Goal: Communication & Community: Participate in discussion

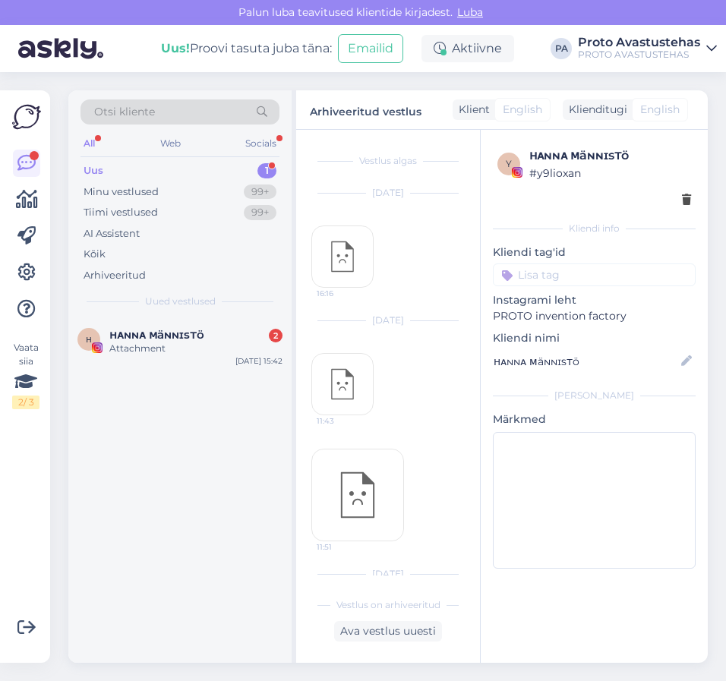
scroll to position [740, 0]
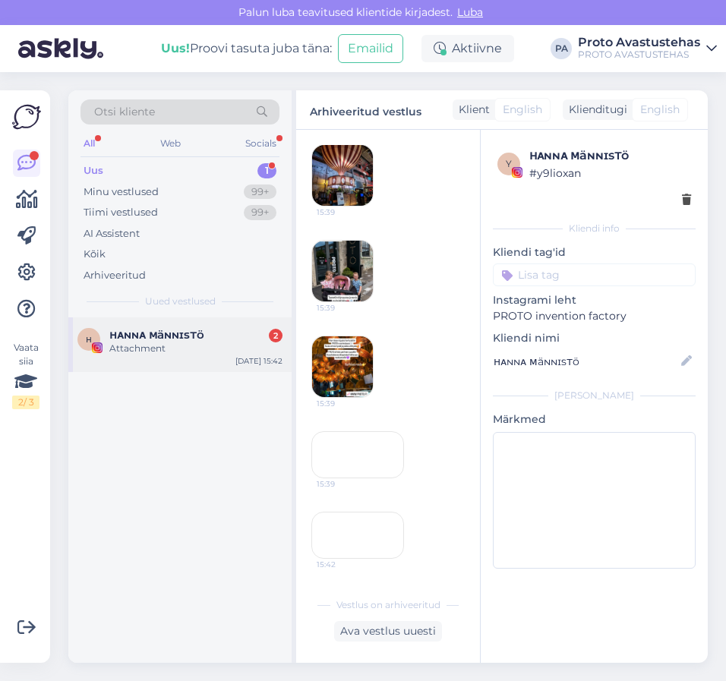
click at [137, 336] on span "ʜᴀɴɴᴀ ᴍäɴɴɪsᴛö" at bounding box center [156, 335] width 95 height 14
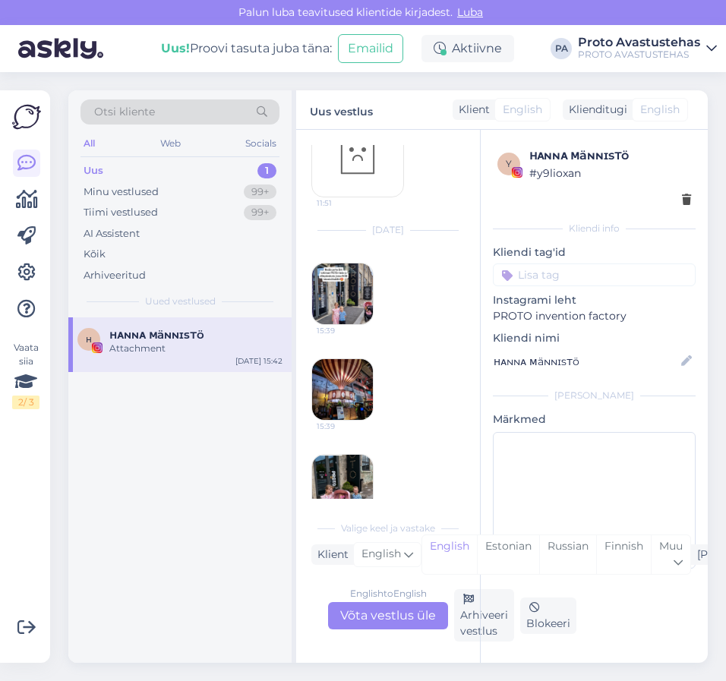
scroll to position [379, 0]
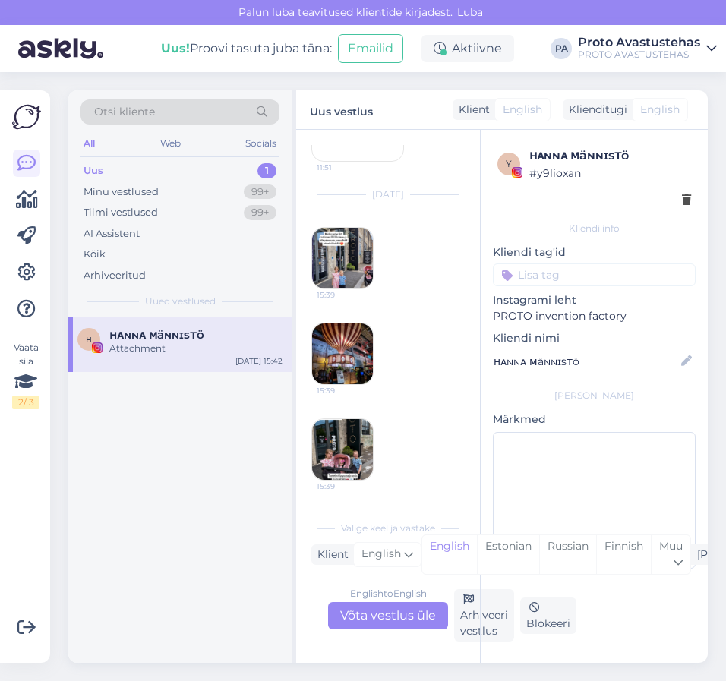
click at [350, 249] on img at bounding box center [342, 258] width 61 height 61
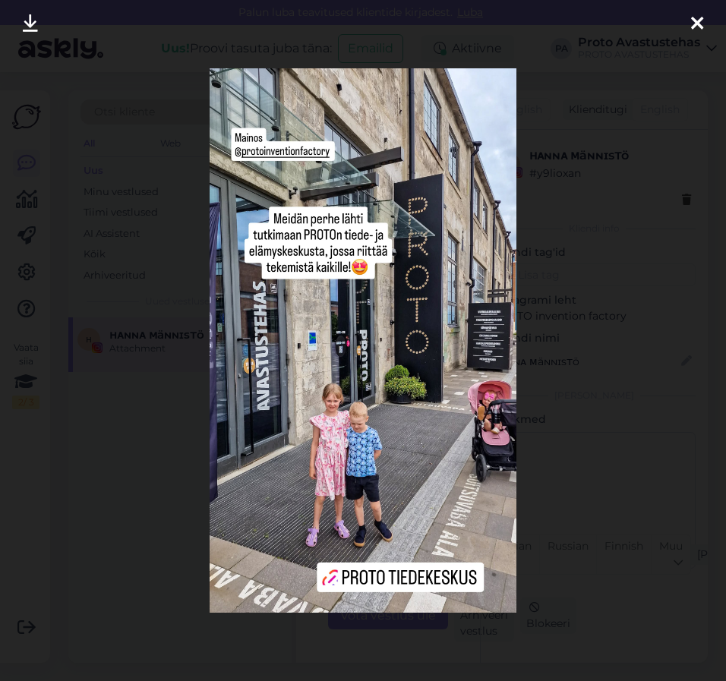
click at [699, 20] on icon at bounding box center [697, 24] width 12 height 20
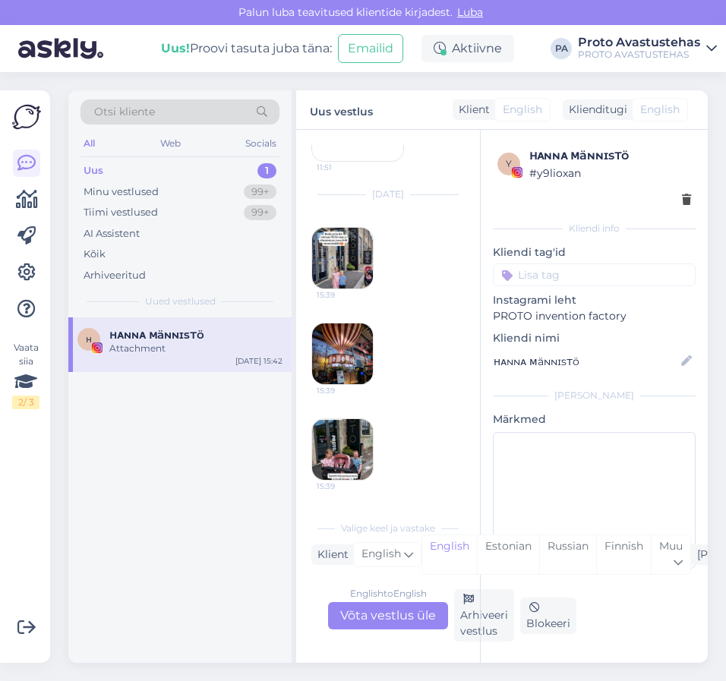
click at [350, 338] on img at bounding box center [342, 353] width 61 height 61
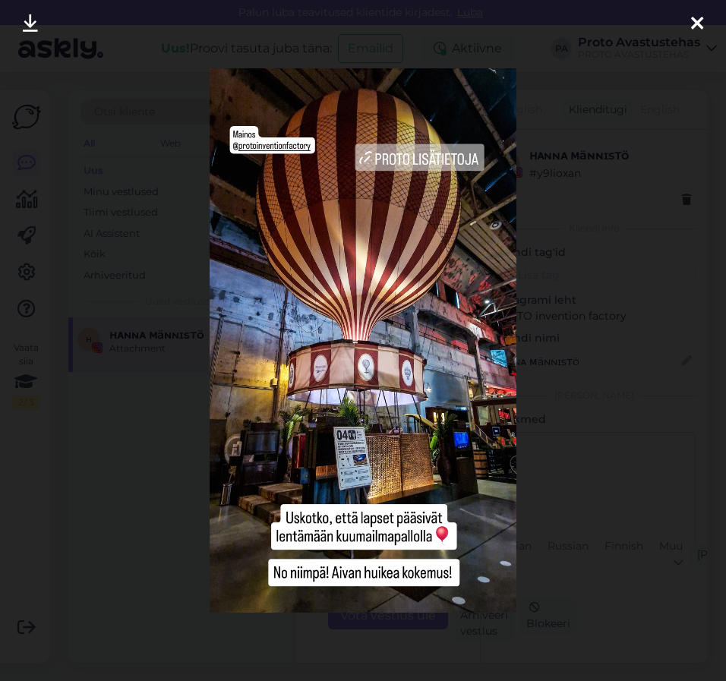
click at [700, 27] on icon at bounding box center [697, 24] width 12 height 20
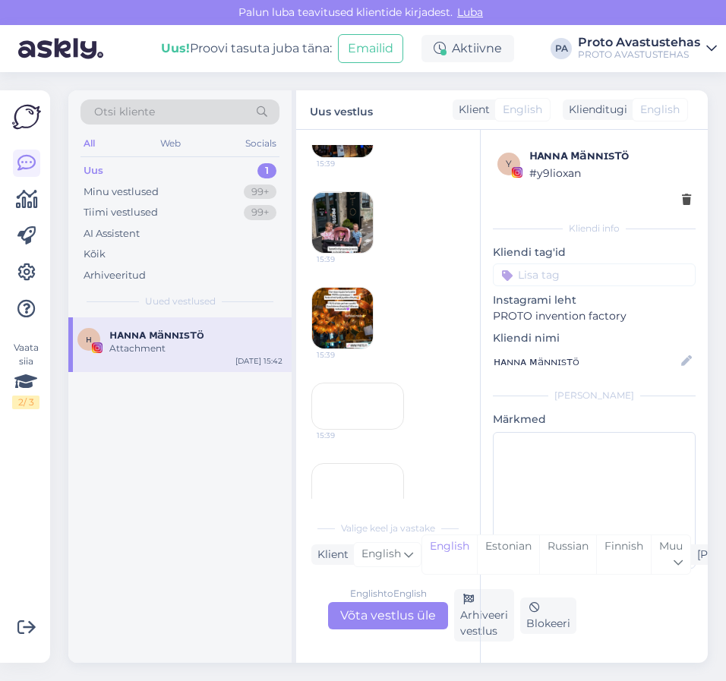
scroll to position [607, 0]
click at [346, 212] on img at bounding box center [342, 221] width 61 height 61
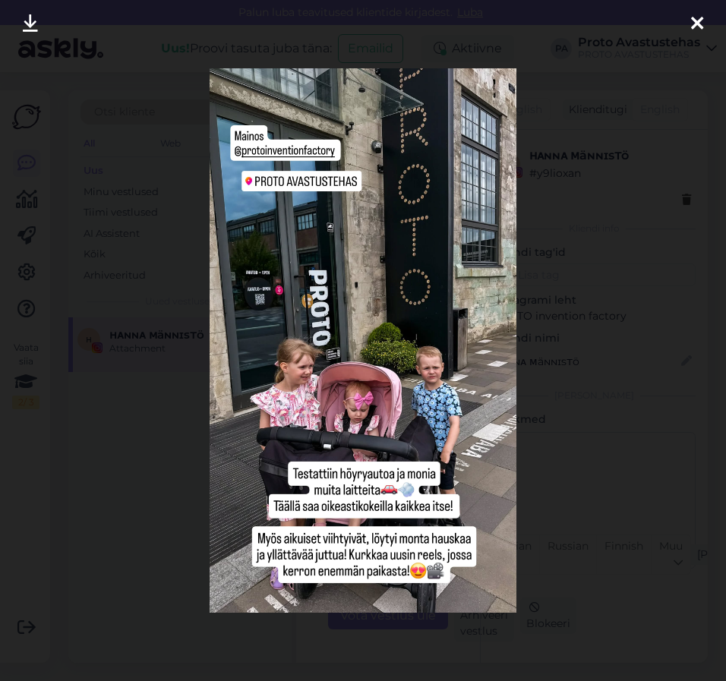
click at [692, 22] on icon at bounding box center [697, 24] width 12 height 20
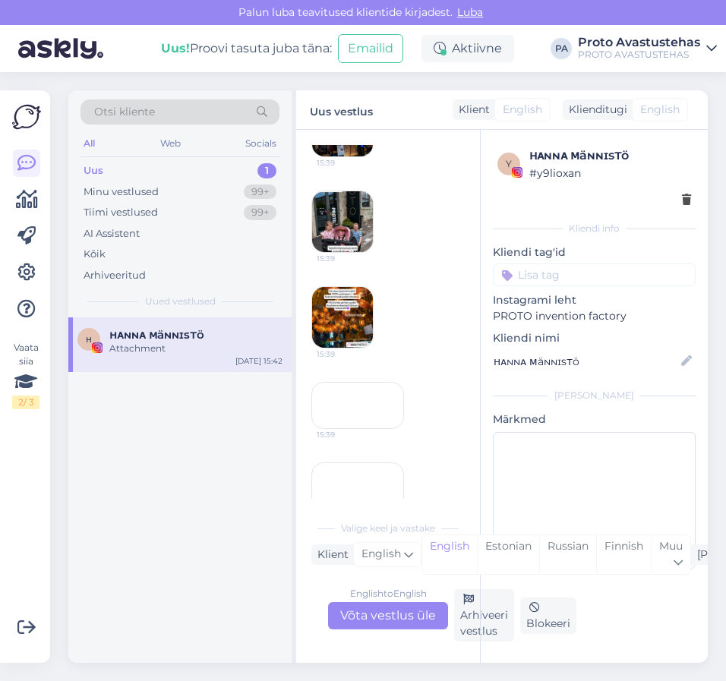
click at [338, 313] on img at bounding box center [342, 317] width 61 height 61
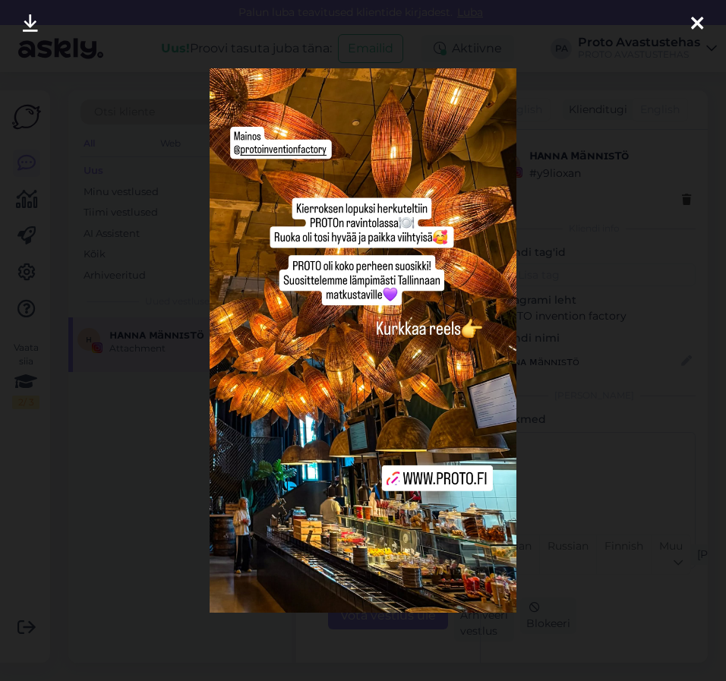
click at [700, 24] on icon at bounding box center [697, 24] width 12 height 20
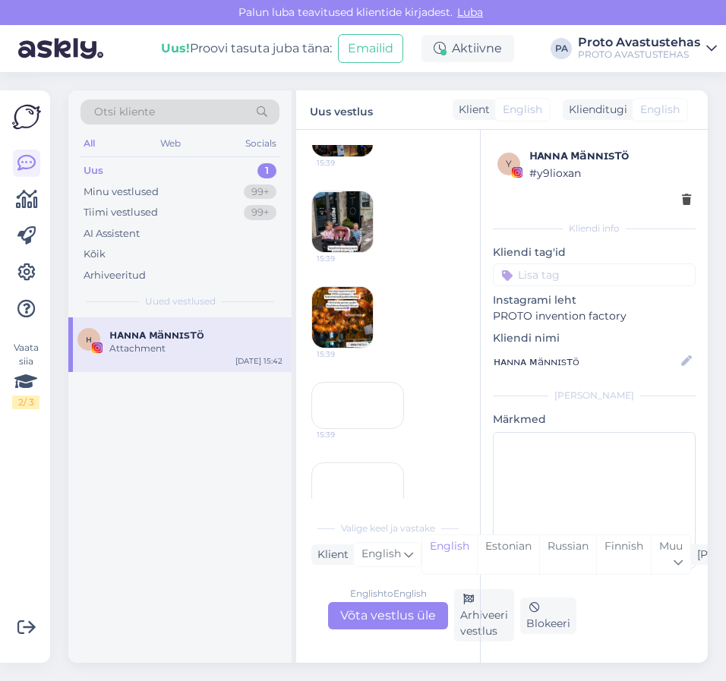
click at [322, 429] on div "15:39" at bounding box center [357, 405] width 93 height 47
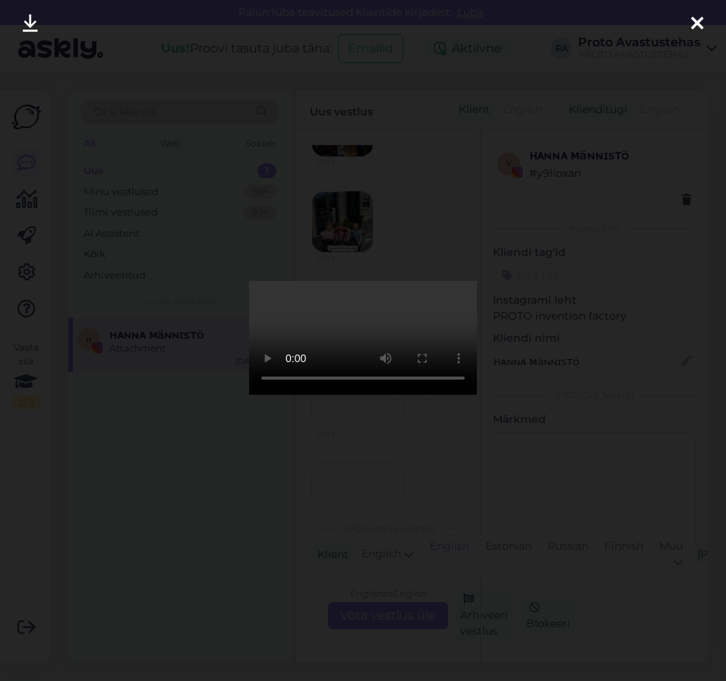
click at [703, 18] on div at bounding box center [697, 24] width 30 height 48
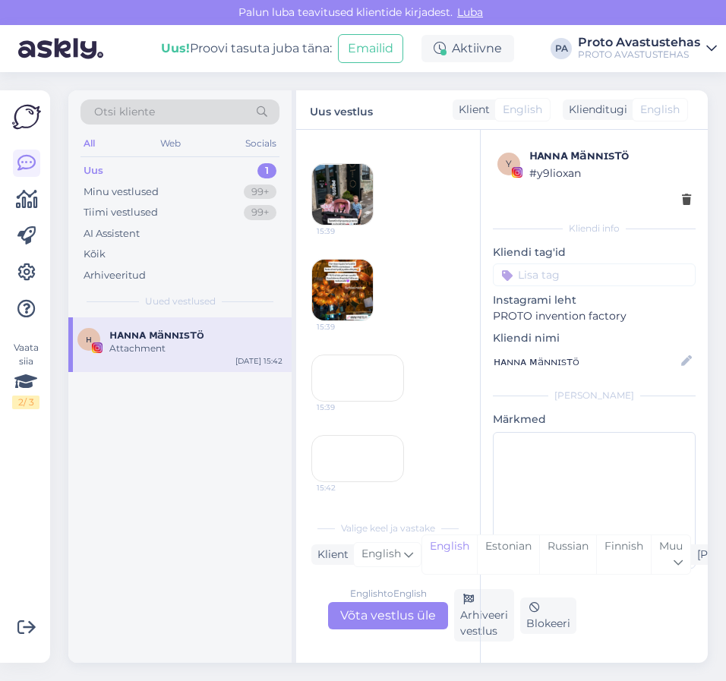
scroll to position [862, 0]
click at [373, 435] on div "15:42" at bounding box center [357, 458] width 93 height 47
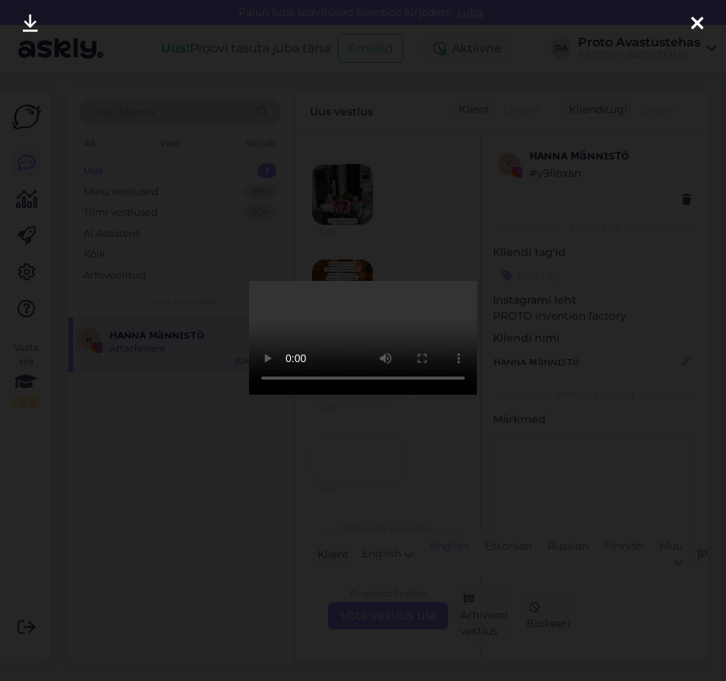
click at [699, 20] on icon at bounding box center [697, 24] width 12 height 20
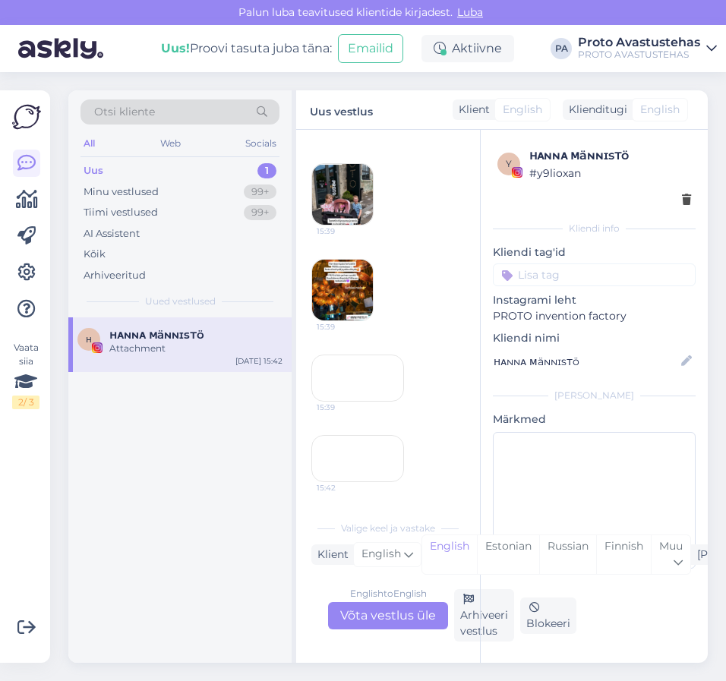
drag, startPoint x: 474, startPoint y: 615, endPoint x: 434, endPoint y: 572, distance: 58.5
click at [474, 615] on div "Arhiveeri vestlus" at bounding box center [484, 615] width 60 height 52
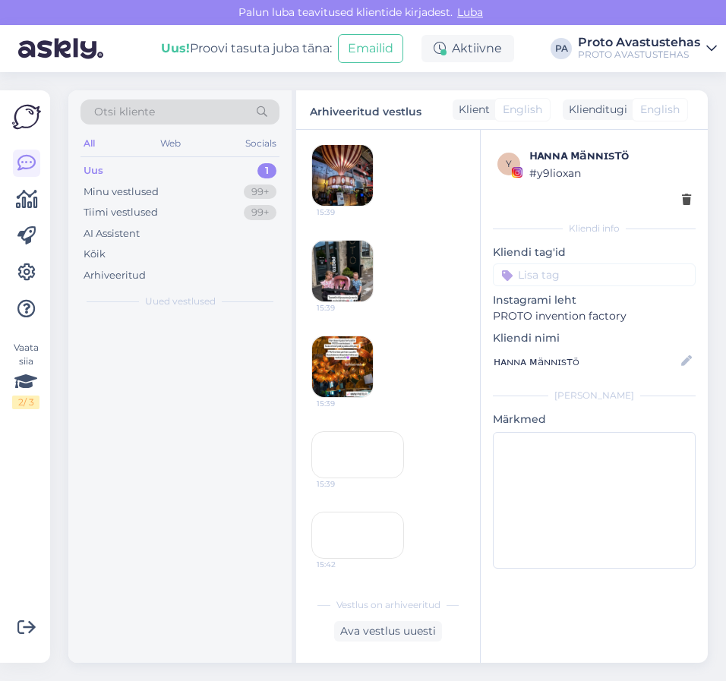
scroll to position [785, 0]
click at [134, 334] on span "#w2p6czib" at bounding box center [141, 335] width 64 height 14
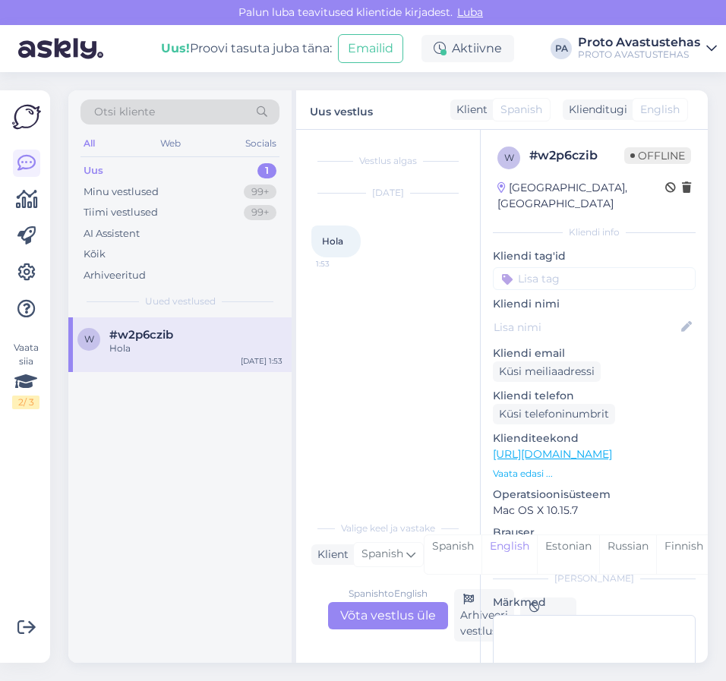
scroll to position [0, 0]
